Goal: Task Accomplishment & Management: Use online tool/utility

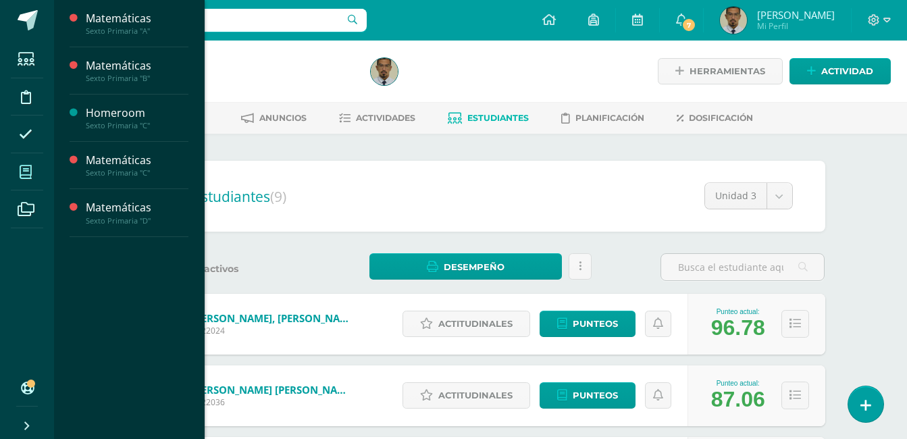
click at [32, 172] on span at bounding box center [26, 172] width 30 height 30
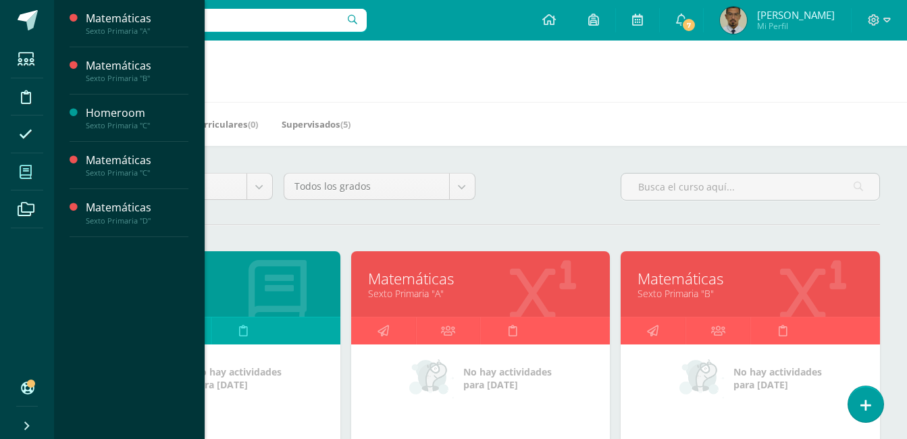
click at [423, 292] on link "Sexto Primaria "A"" at bounding box center [481, 293] width 226 height 13
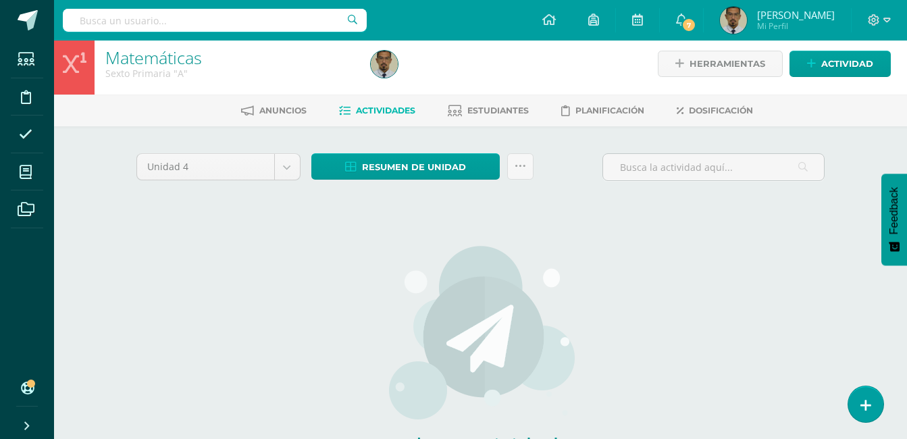
scroll to position [9, 0]
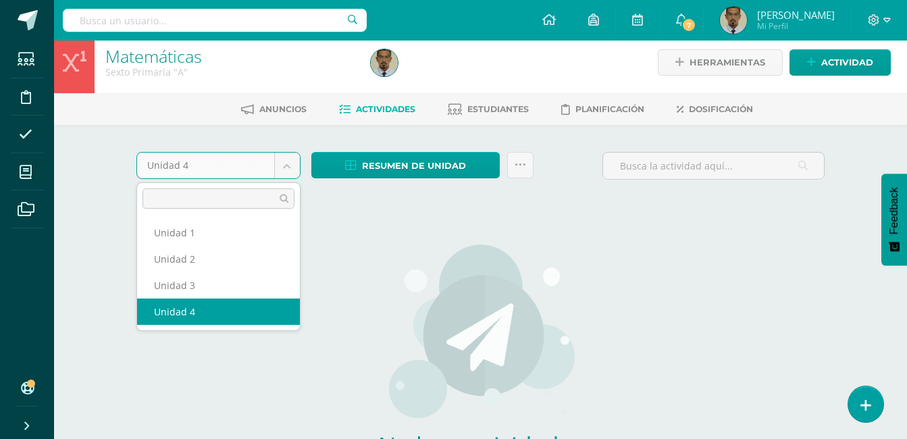
click at [282, 168] on body "Estudiantes Disciplina Asistencia Mis cursos Archivos Soporte Ayuda Reportar un…" at bounding box center [453, 281] width 907 height 580
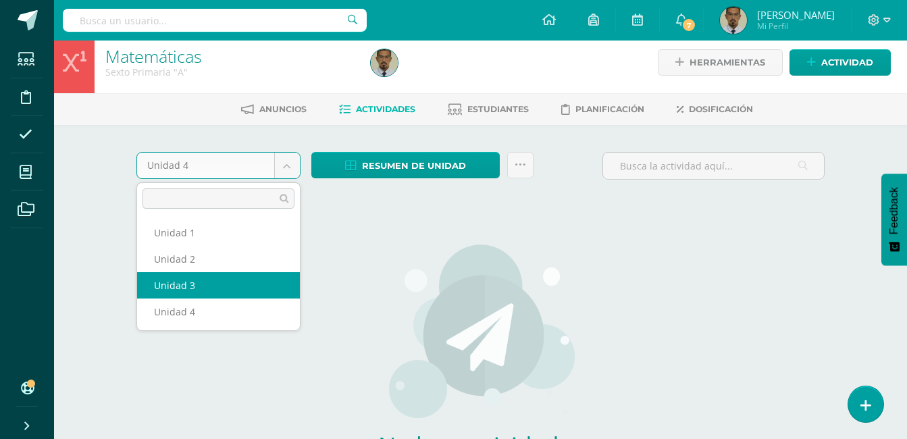
select select "Unidad 3"
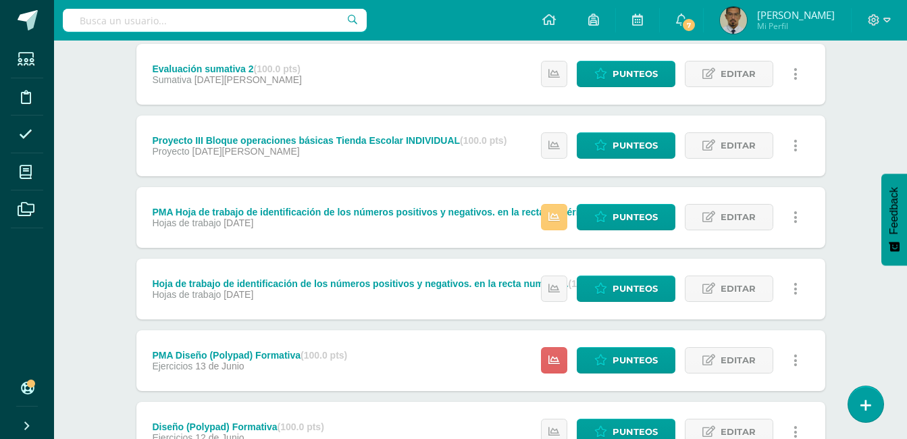
scroll to position [452, 0]
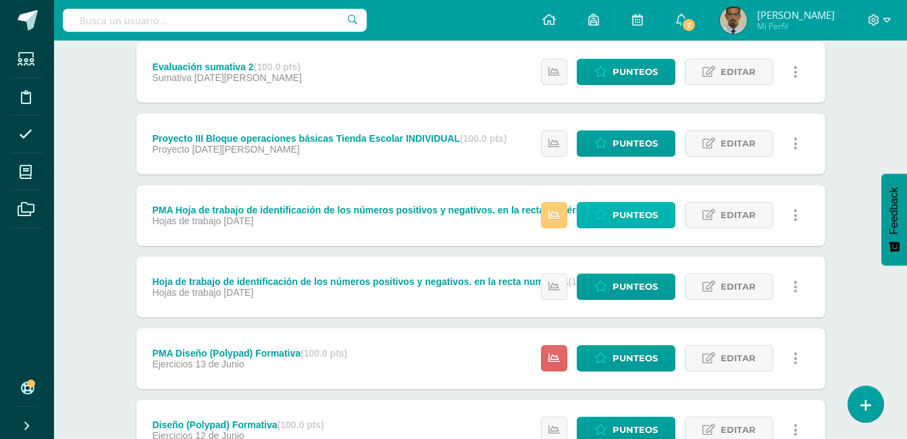
click at [625, 209] on span "Punteos" at bounding box center [635, 215] width 45 height 25
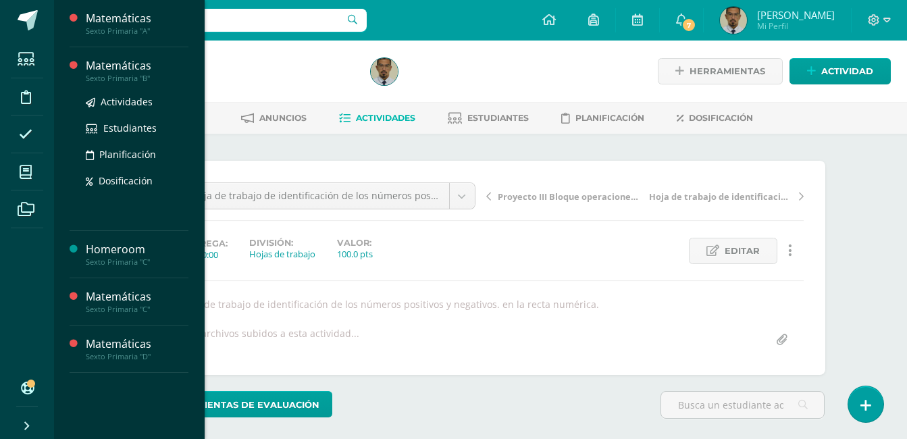
click at [136, 75] on div "Sexto Primaria "B"" at bounding box center [137, 78] width 103 height 9
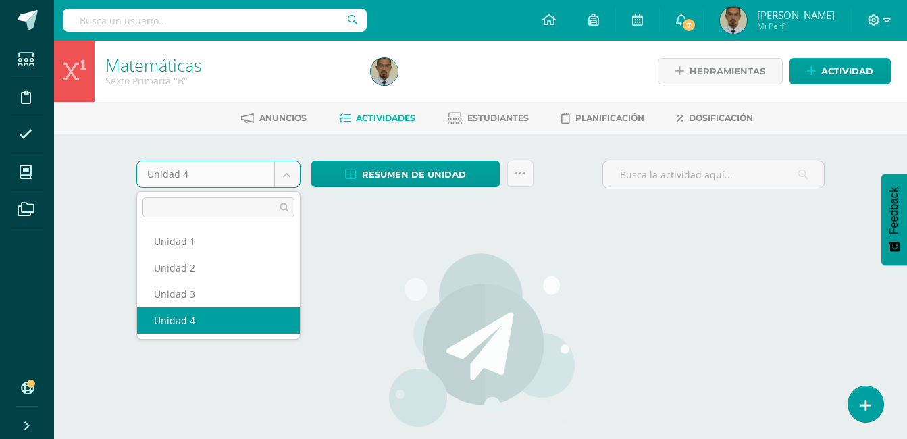
click at [288, 184] on body "Estudiantes Disciplina Asistencia Mis cursos Archivos Soporte Ayuda Reportar un…" at bounding box center [453, 290] width 907 height 580
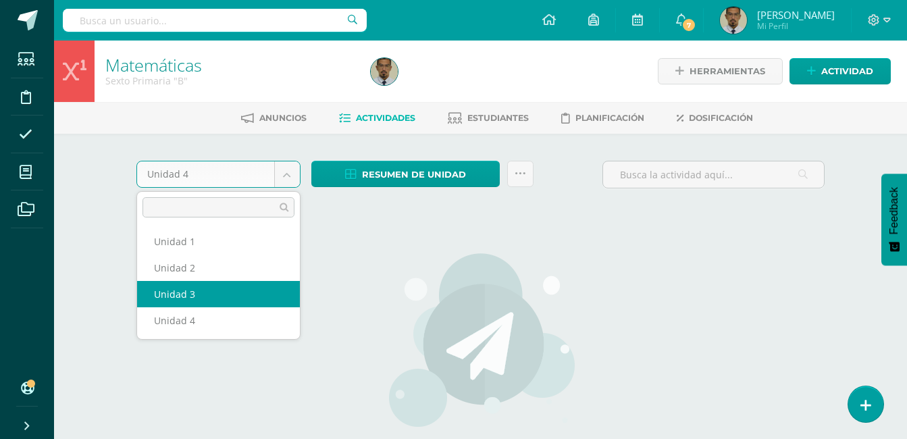
select select "Unidad 3"
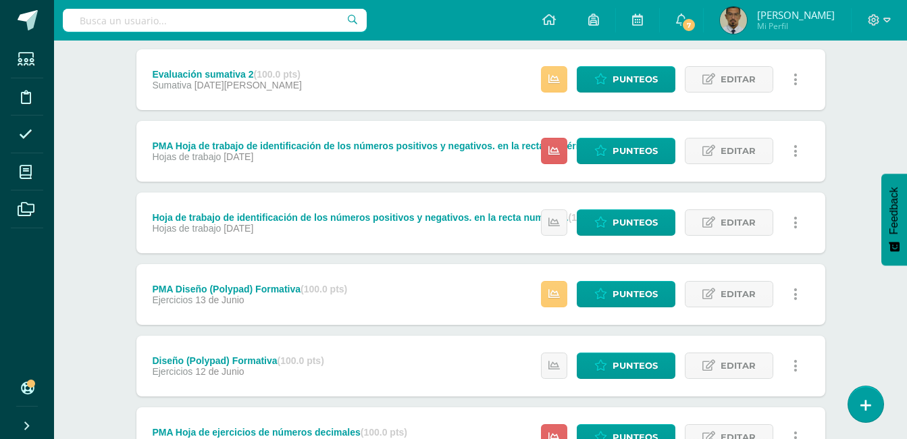
scroll to position [507, 0]
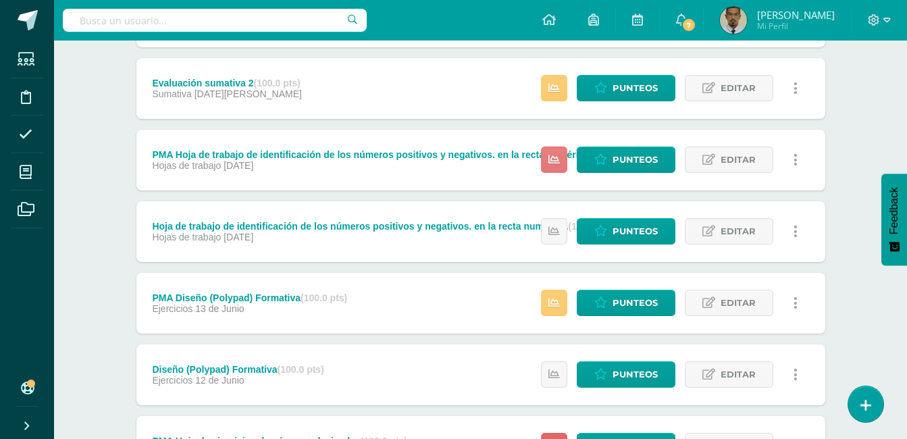
click at [566, 159] on link at bounding box center [554, 160] width 26 height 26
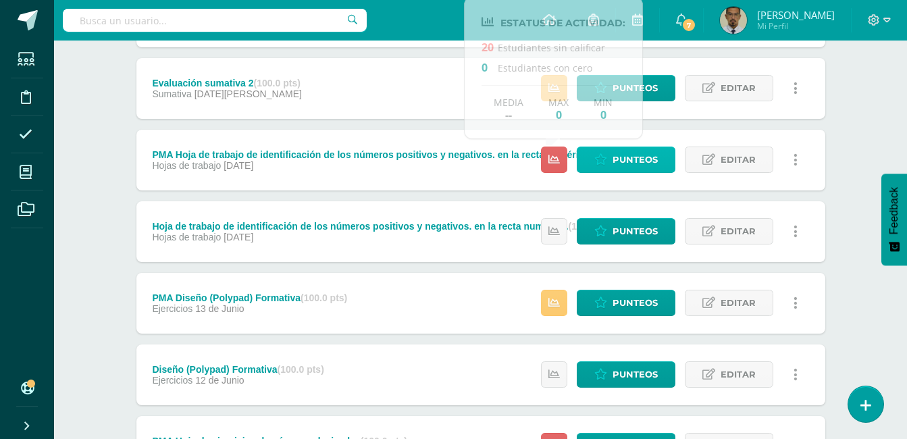
click at [621, 158] on span "Punteos" at bounding box center [635, 159] width 45 height 25
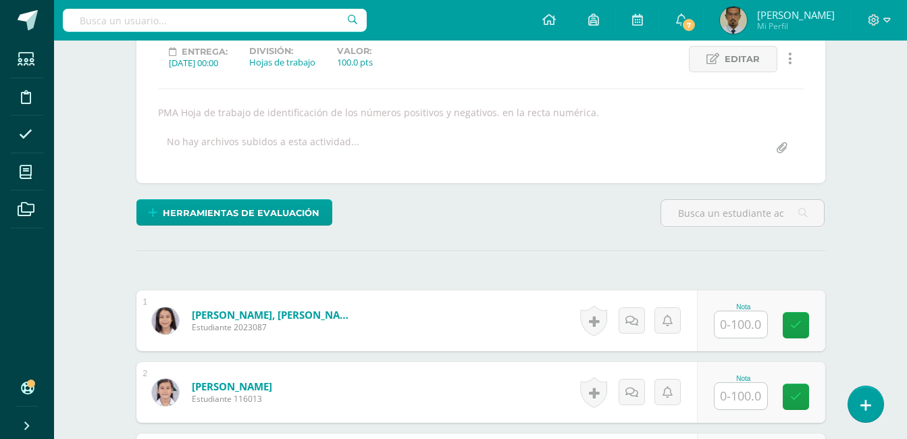
scroll to position [193, 0]
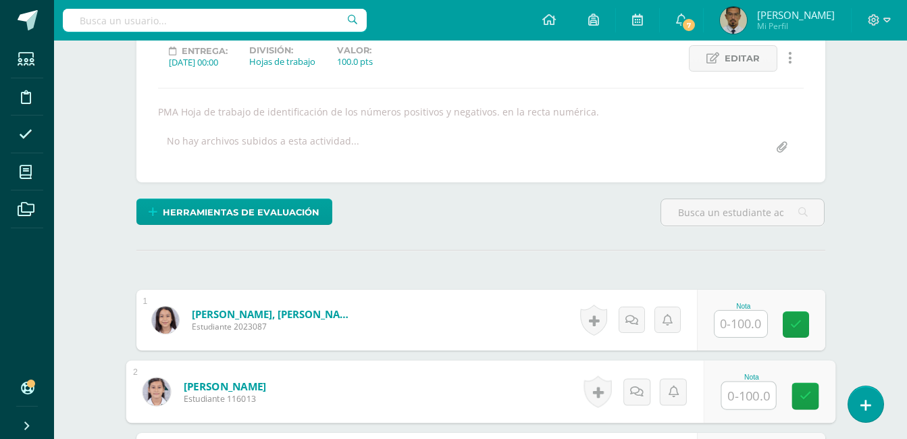
click at [741, 400] on input "text" at bounding box center [749, 395] width 54 height 27
type input "78"
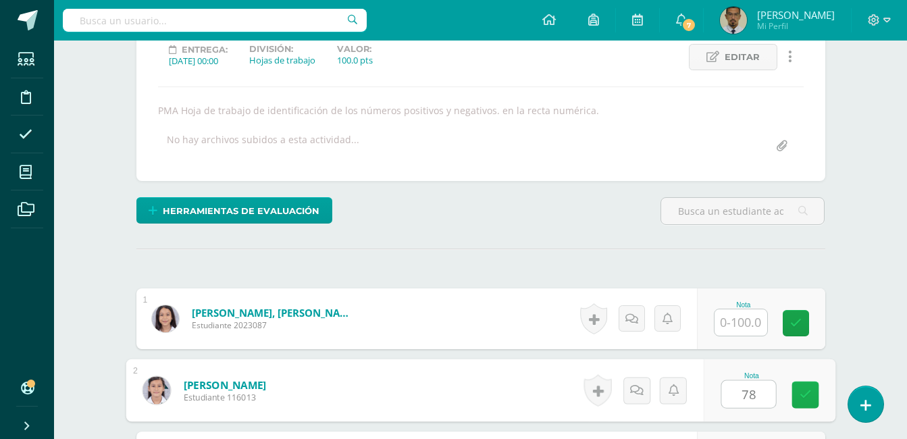
click at [796, 396] on link at bounding box center [805, 395] width 27 height 27
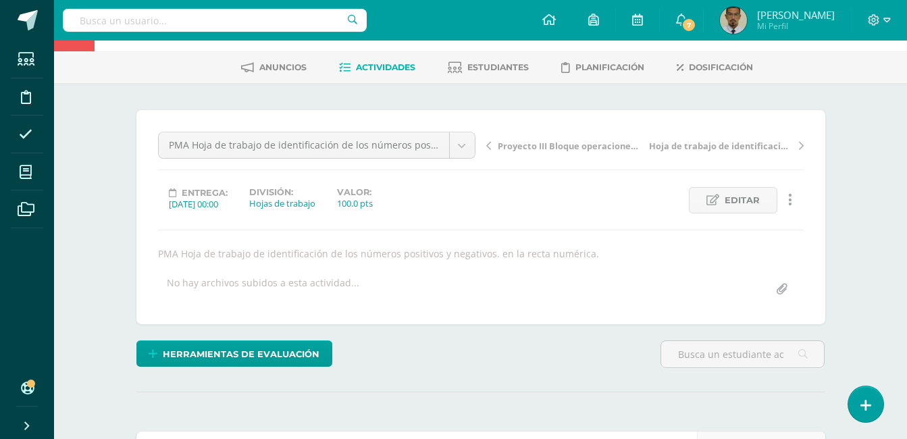
scroll to position [0, 0]
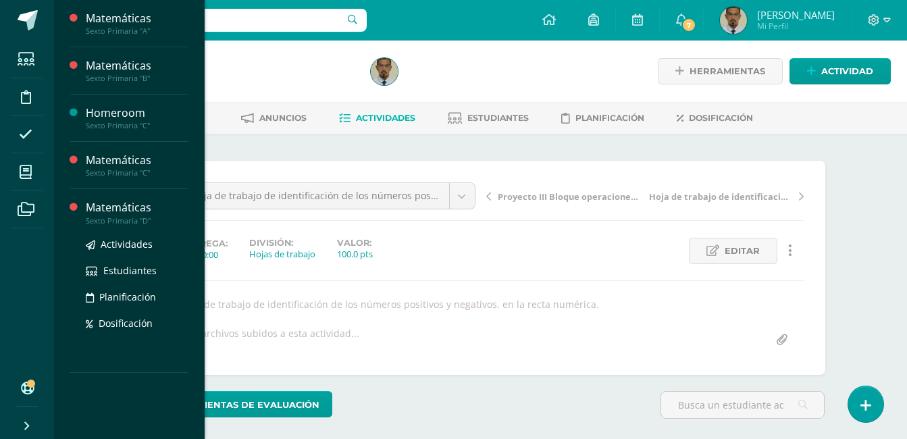
click at [130, 222] on div "Sexto Primaria "D"" at bounding box center [137, 220] width 103 height 9
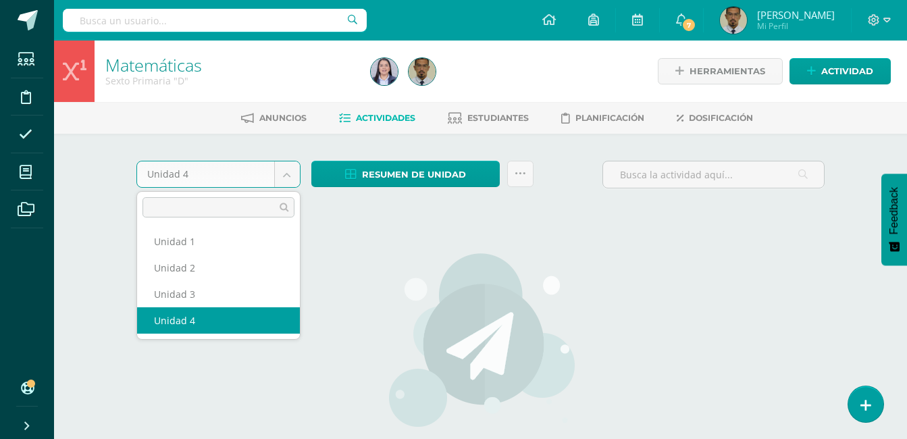
click at [290, 172] on body "Estudiantes Disciplina Asistencia Mis cursos Archivos Soporte Ayuda Reportar un…" at bounding box center [453, 290] width 907 height 580
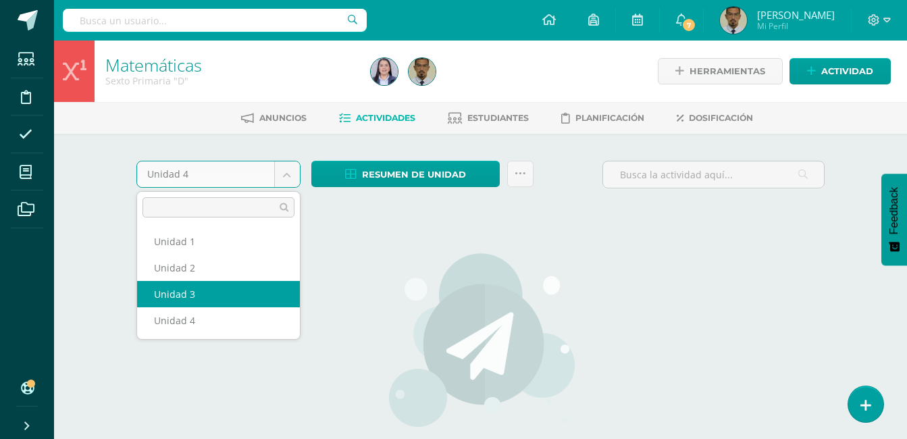
select select "Unidad 3"
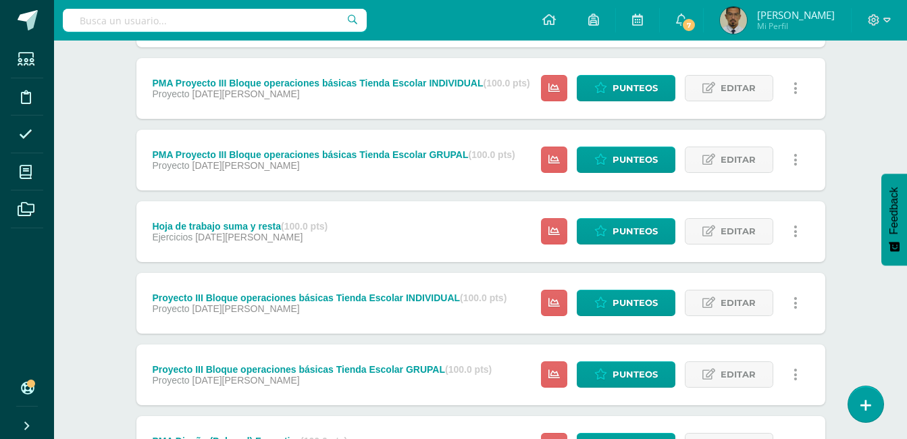
scroll to position [294, 0]
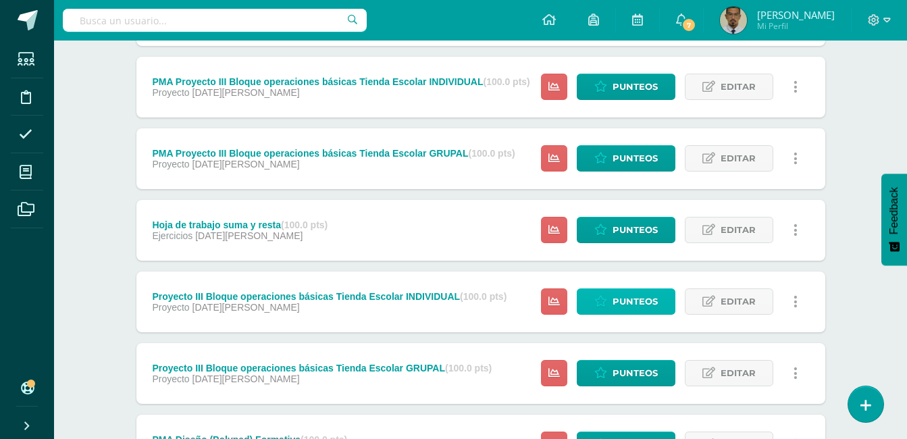
click at [628, 303] on span "Punteos" at bounding box center [635, 301] width 45 height 25
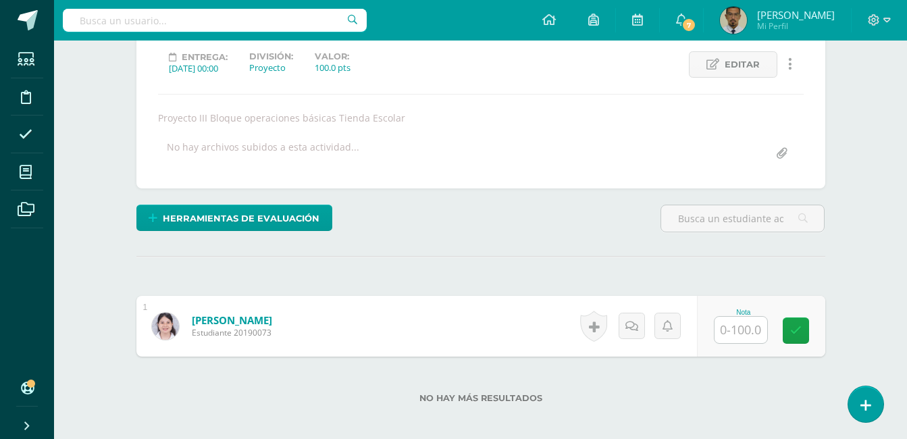
scroll to position [188, 0]
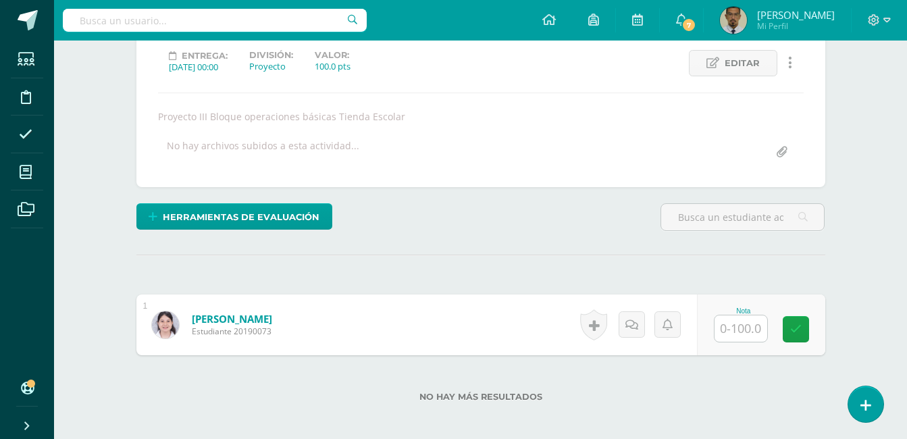
click at [750, 332] on input "text" at bounding box center [741, 329] width 53 height 26
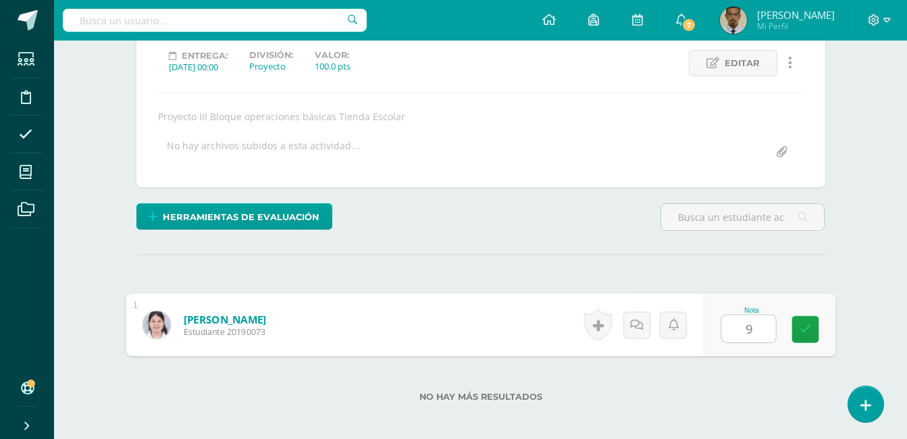
type input "90"
click at [809, 326] on icon at bounding box center [805, 329] width 12 height 11
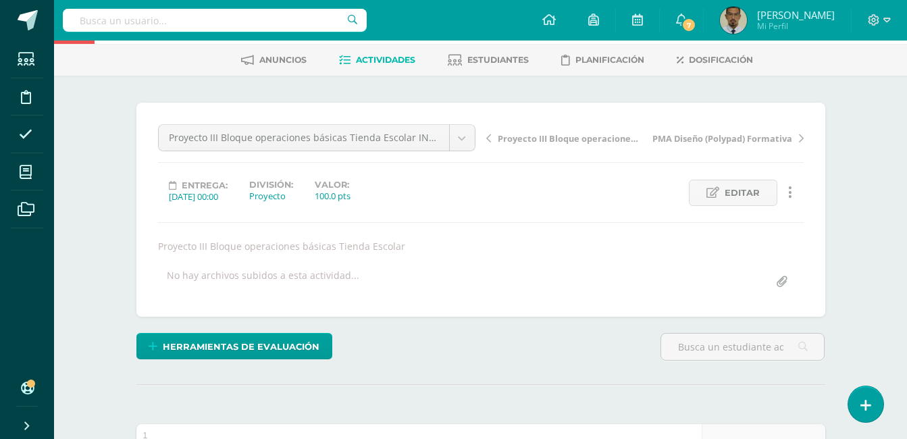
scroll to position [0, 0]
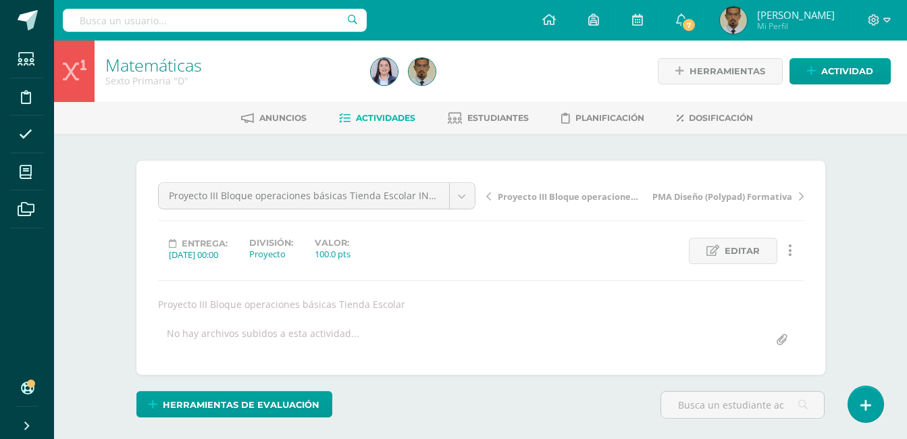
click at [383, 111] on link "Actividades" at bounding box center [377, 118] width 76 height 22
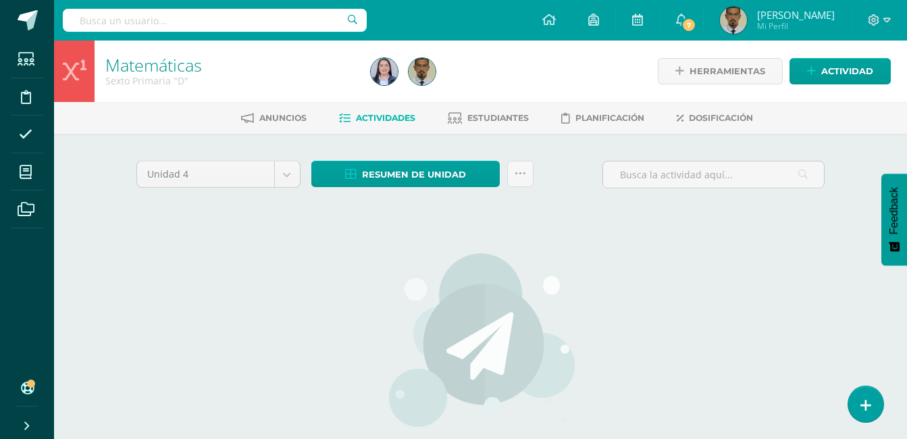
click at [285, 188] on div "Unidad 4 Unidad 1 Unidad 2 Unidad 3 Unidad 4" at bounding box center [218, 180] width 175 height 39
click at [287, 174] on body "Estudiantes Disciplina Asistencia Mis cursos Archivos Soporte Ayuda Reportar un…" at bounding box center [453, 290] width 907 height 580
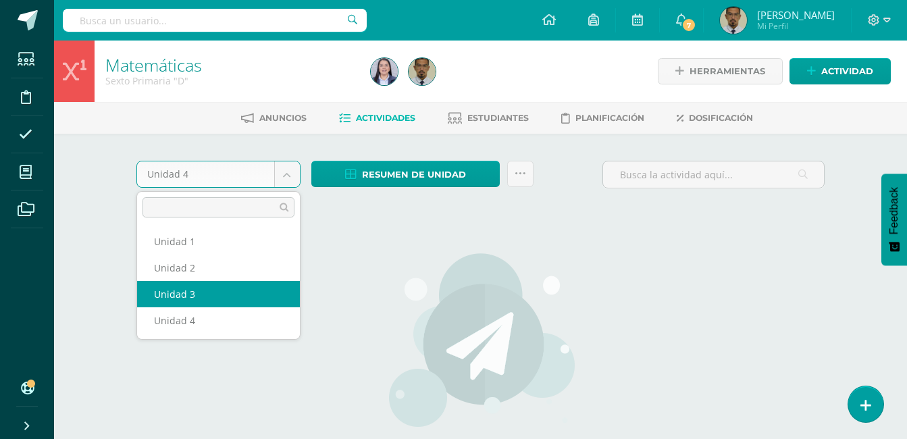
select select "Unidad 3"
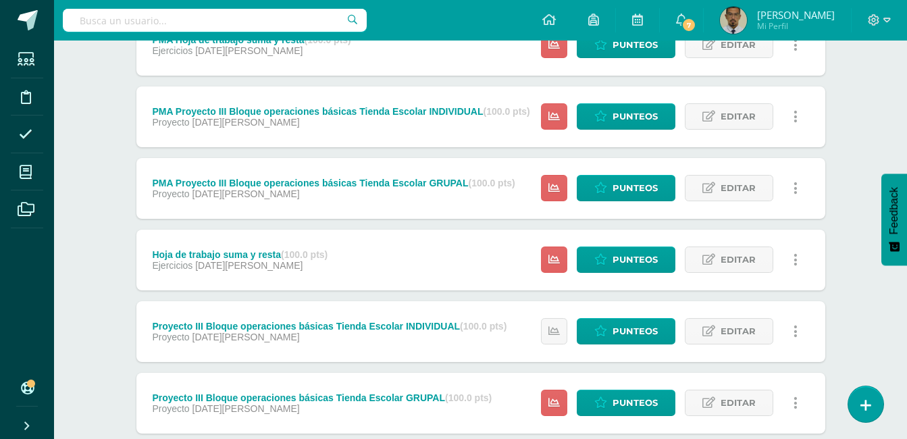
scroll to position [271, 0]
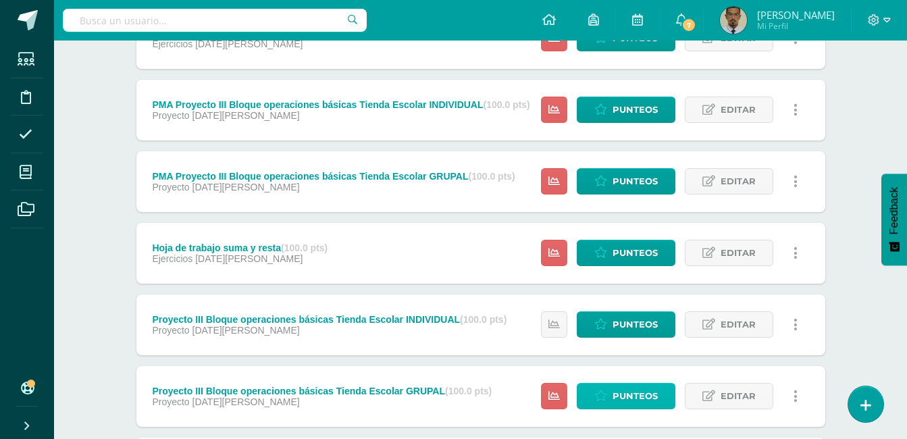
click at [614, 394] on span "Punteos" at bounding box center [635, 396] width 45 height 25
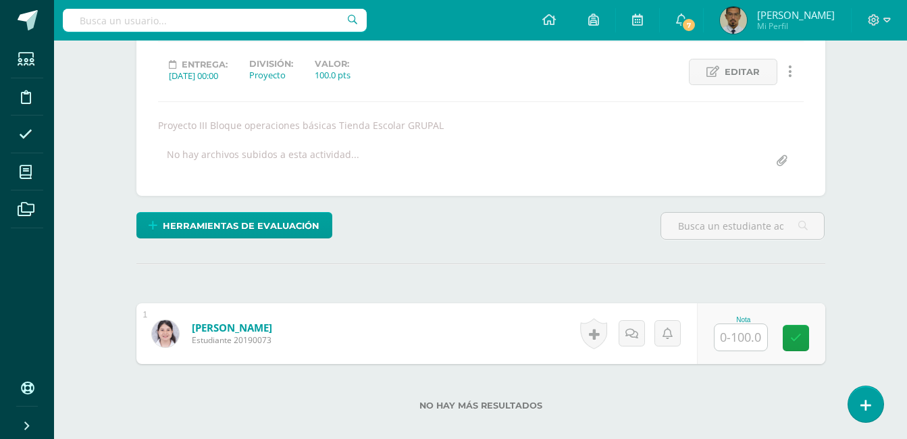
scroll to position [180, 0]
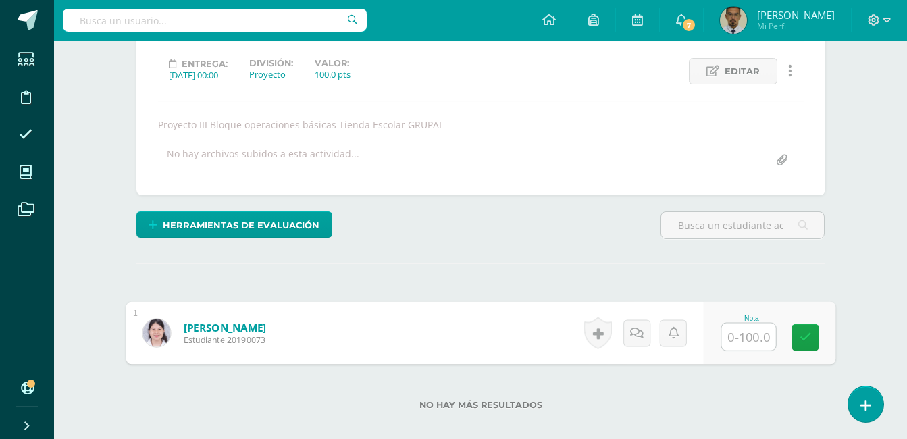
click at [749, 341] on input "text" at bounding box center [749, 337] width 54 height 27
type input "100"
click at [808, 329] on link at bounding box center [805, 337] width 27 height 27
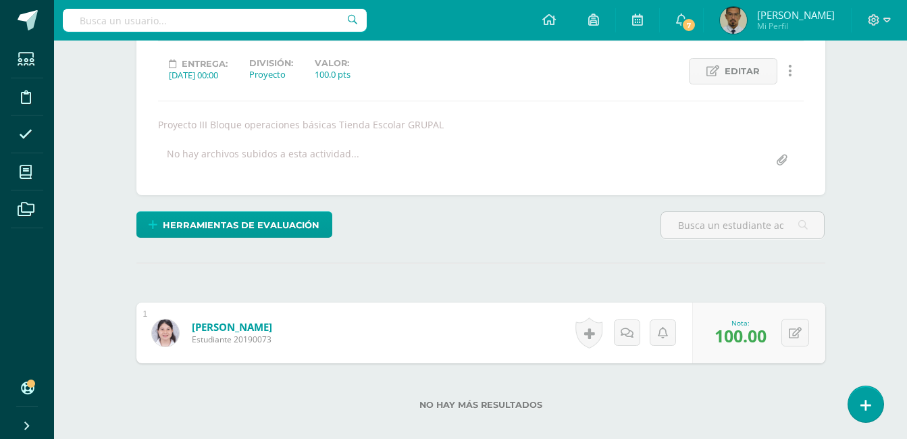
scroll to position [14, 0]
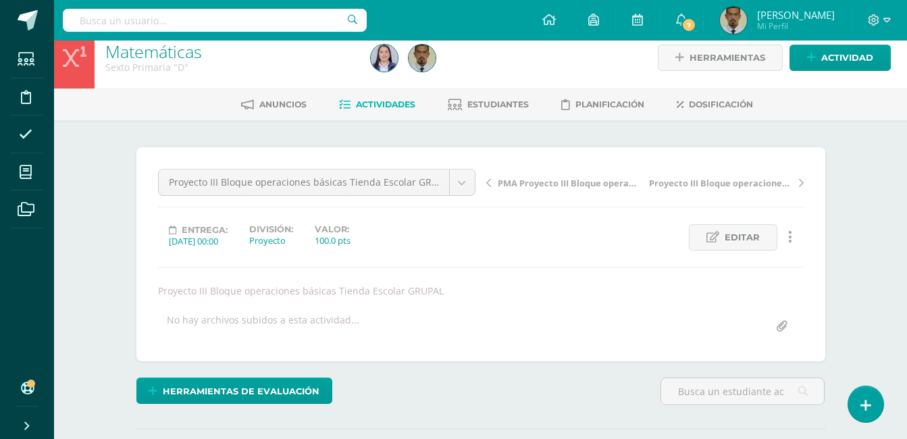
click at [391, 105] on span "Actividades" at bounding box center [385, 104] width 59 height 10
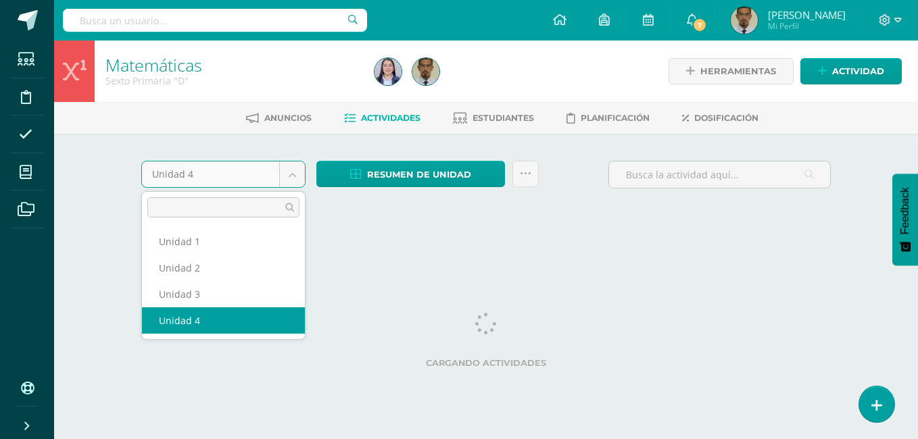
click at [295, 173] on body "Estudiantes Disciplina Asistencia Mis cursos Archivos Soporte Ayuda Reportar un…" at bounding box center [459, 126] width 918 height 252
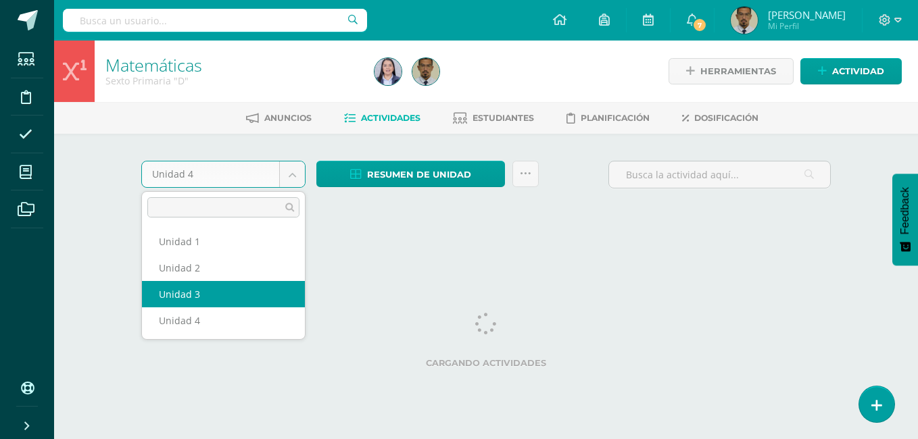
select select "Unidad 3"
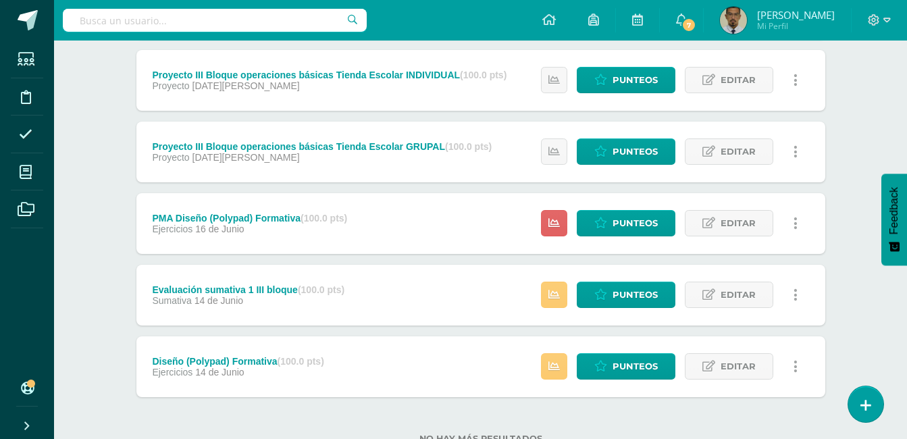
scroll to position [514, 0]
